Goal: Information Seeking & Learning: Learn about a topic

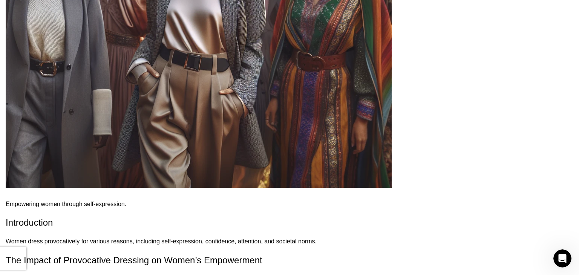
scroll to position [364, 0]
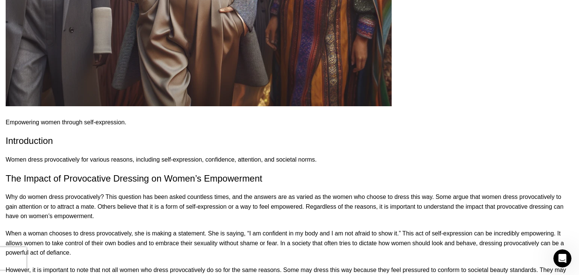
scroll to position [455, 0]
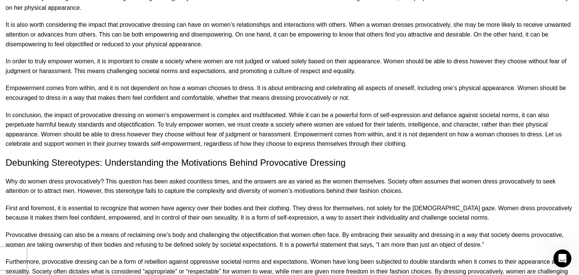
scroll to position [742, 0]
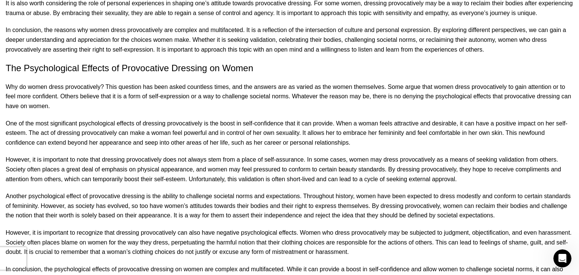
scroll to position [1932, 0]
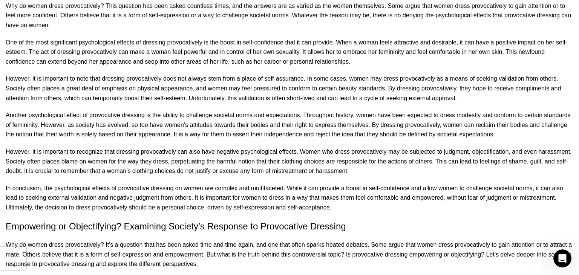
scroll to position [2023, 0]
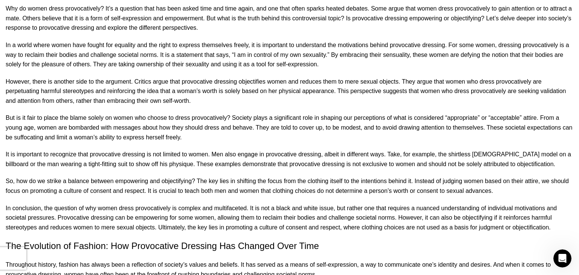
scroll to position [2249, 0]
click at [405, 113] on div "How to why do women dress provocative Posted by [PERSON_NAME] [PERSON_NAME] [DA…" at bounding box center [289, 125] width 567 height 4550
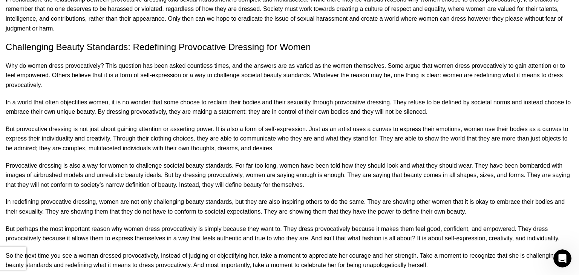
scroll to position [3259, 0]
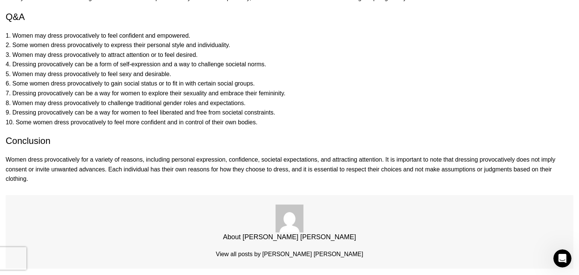
scroll to position [3515, 0]
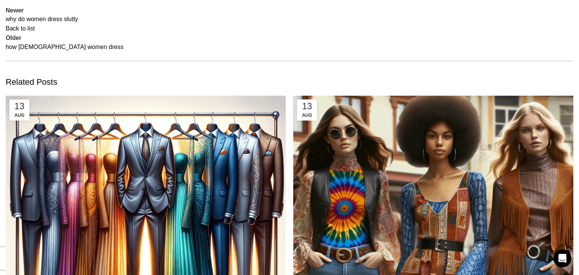
scroll to position [3846, 0]
